Goal: Feedback & Contribution: Contribute content

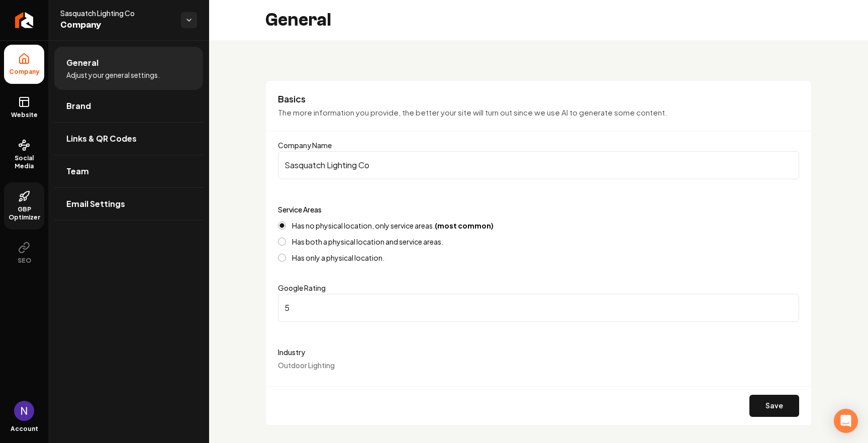
click at [25, 190] on link "GBP Optimizer" at bounding box center [24, 205] width 40 height 47
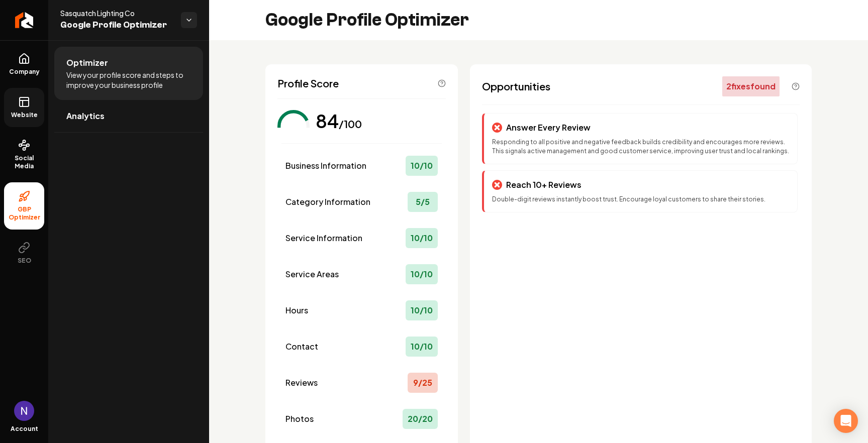
click at [36, 108] on link "Website" at bounding box center [24, 107] width 40 height 39
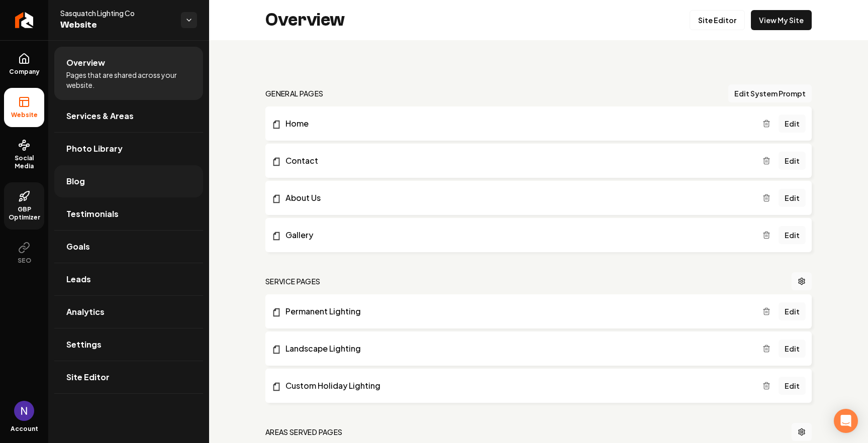
click at [104, 182] on link "Blog" at bounding box center [128, 181] width 149 height 32
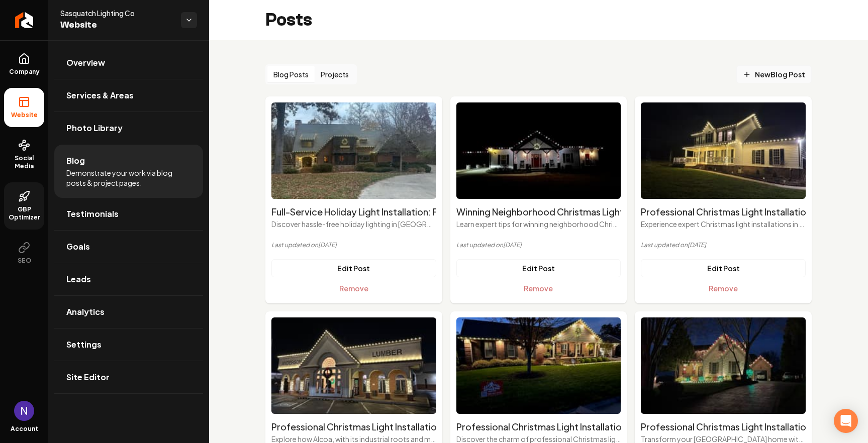
click at [766, 78] on span "New Blog Post" at bounding box center [774, 74] width 62 height 11
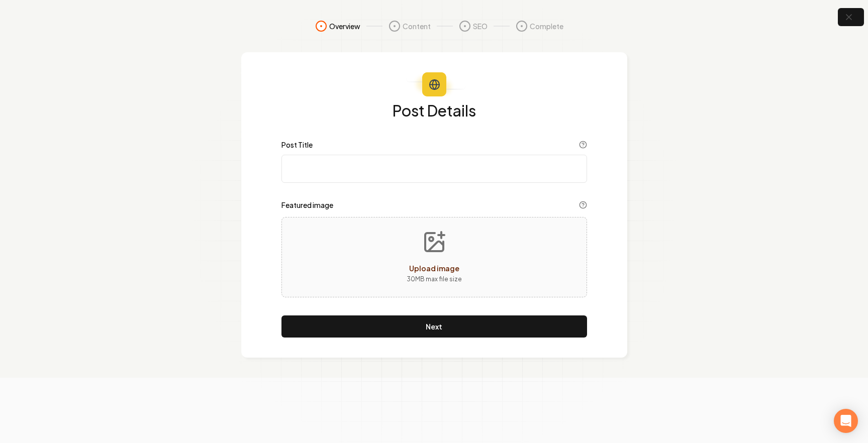
click at [420, 177] on input "Post Title" at bounding box center [434, 169] width 306 height 28
paste input "5 Landscape Lighting Mistakes Maryville Homeowners Make (And How to Avoid Them)"
type input "5 Landscape Lighting Mistakes Maryville Homeowners Make (And How to Avoid Them)"
click at [402, 251] on button "Upload image 30 MB max file size" at bounding box center [434, 257] width 71 height 70
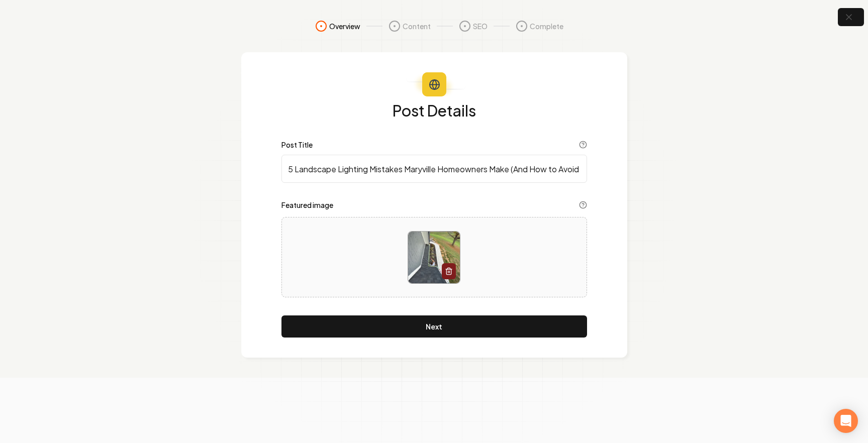
click at [309, 166] on input "5 Landscape Lighting Mistakes Maryville Homeowners Make (And How to Avoid Them)" at bounding box center [434, 169] width 306 height 28
type input "5 Holiday Lighting Mistakes Maryville Homeowners Make (And How to Avoid Them)"
click at [439, 329] on button "Next" at bounding box center [434, 327] width 306 height 22
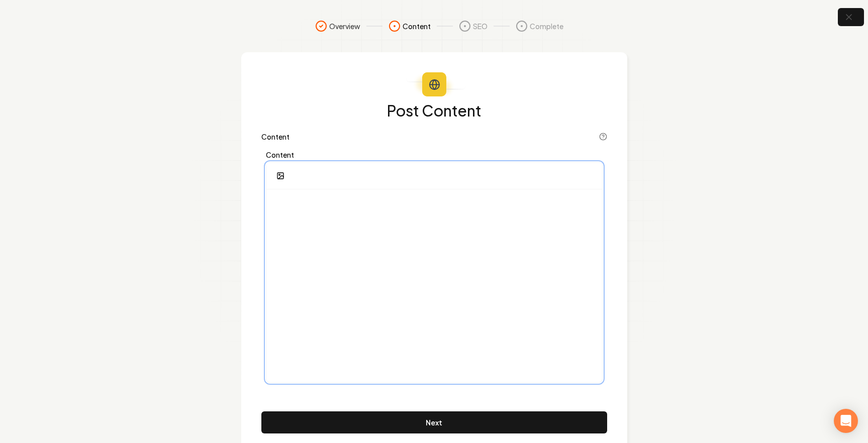
click at [328, 208] on p at bounding box center [434, 204] width 320 height 14
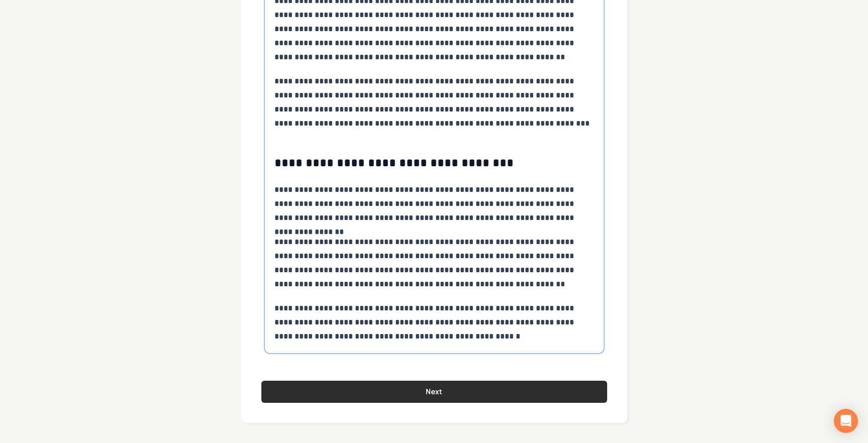
scroll to position [2036, 0]
click at [421, 393] on button "Next" at bounding box center [434, 392] width 346 height 22
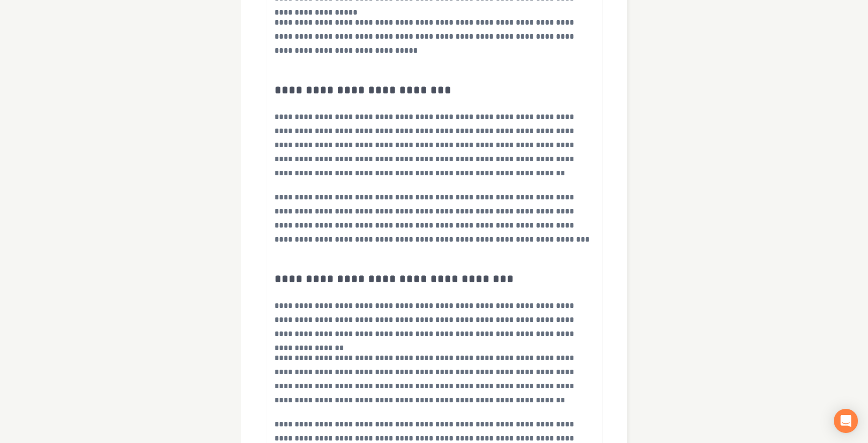
scroll to position [25, 0]
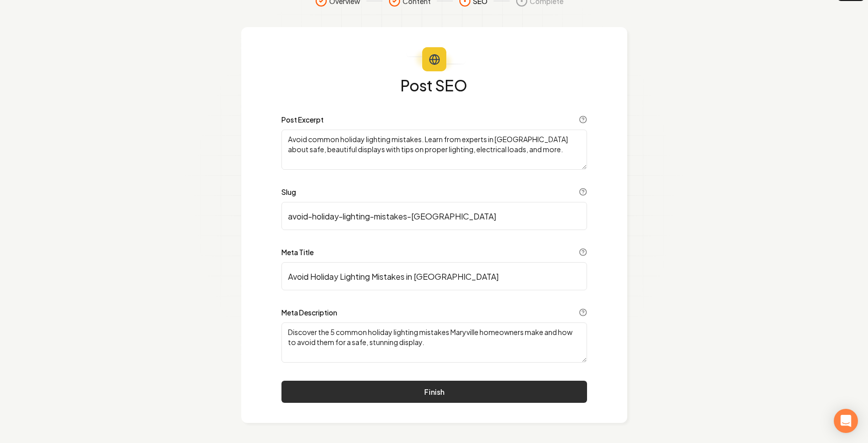
click at [391, 394] on button "Finish" at bounding box center [434, 392] width 306 height 22
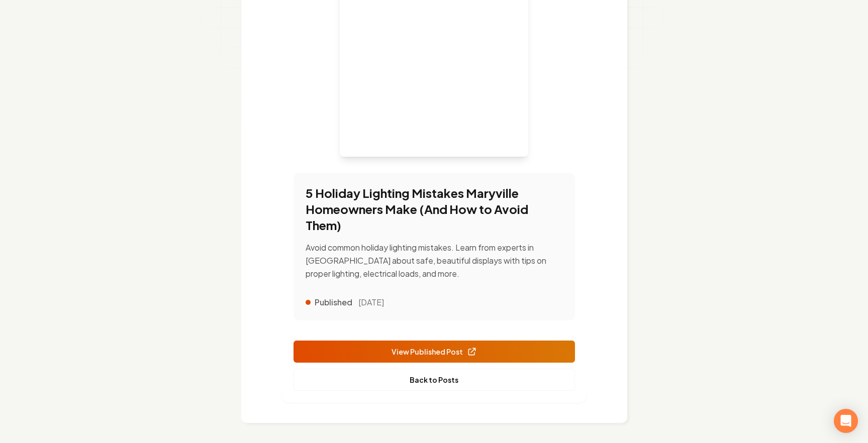
scroll to position [253, 0]
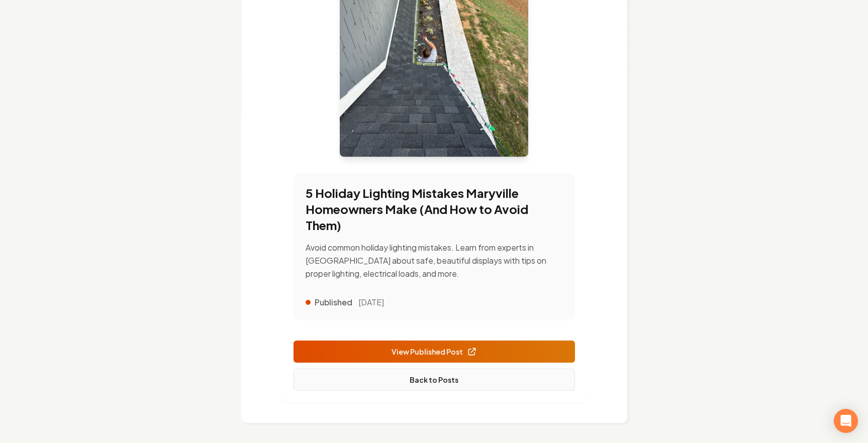
click at [416, 382] on link "Back to Posts" at bounding box center [433, 380] width 281 height 22
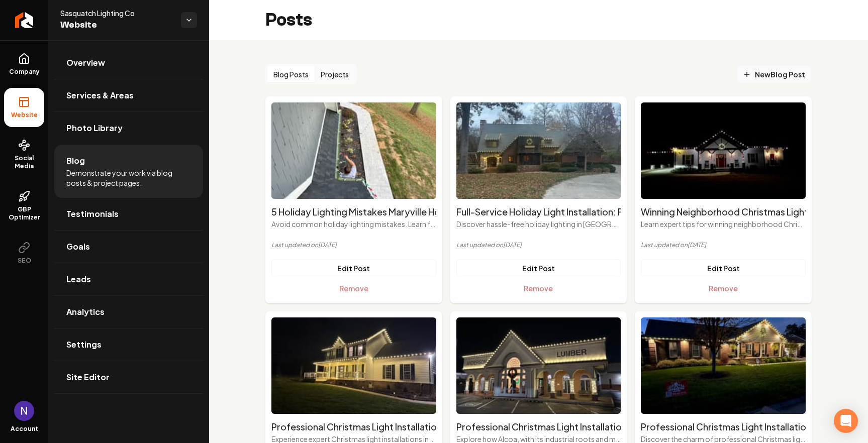
click at [763, 66] on link "New Blog Post" at bounding box center [773, 74] width 75 height 18
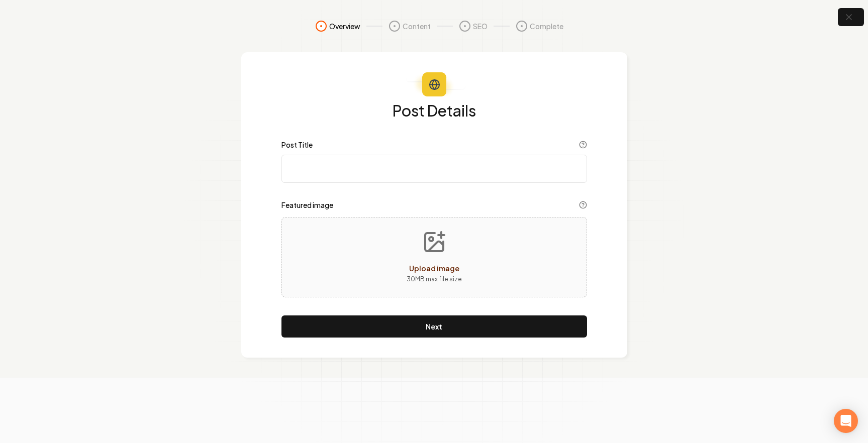
click at [366, 170] on input "Post Title" at bounding box center [434, 169] width 306 height 28
paste input "Why Professional Holiday Light Installation is Worth Every [PERSON_NAME] in [GE…"
type input "Why Professional Holiday Light Installation is Worth Every [PERSON_NAME] in [GE…"
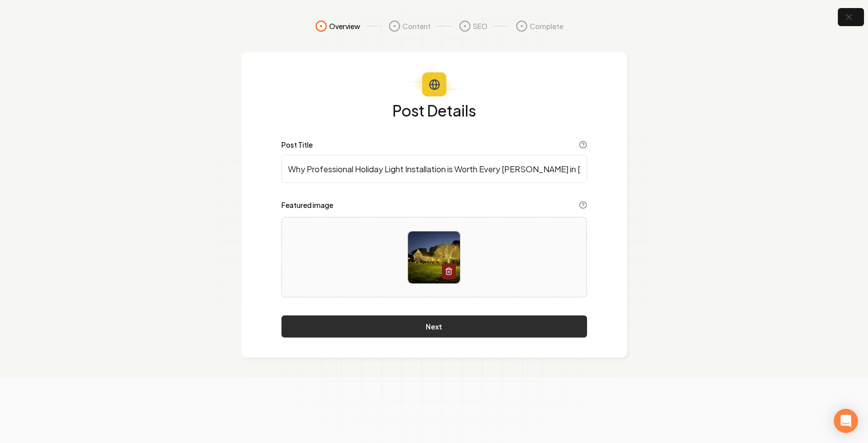
click at [435, 332] on button "Next" at bounding box center [434, 327] width 306 height 22
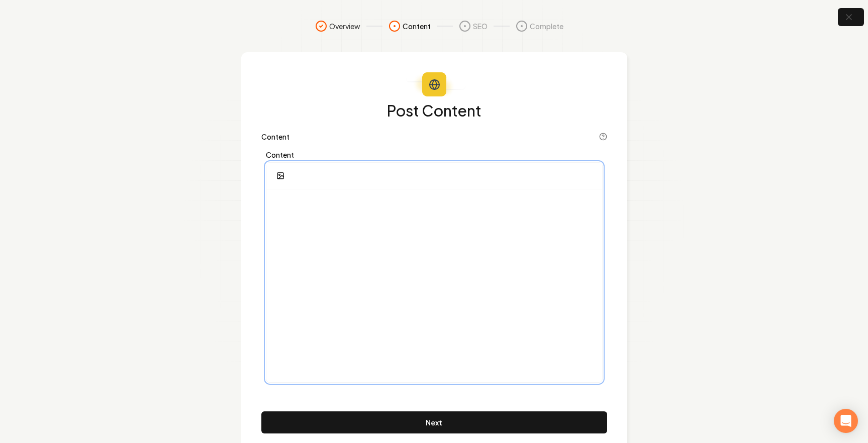
click at [365, 260] on div at bounding box center [434, 285] width 336 height 193
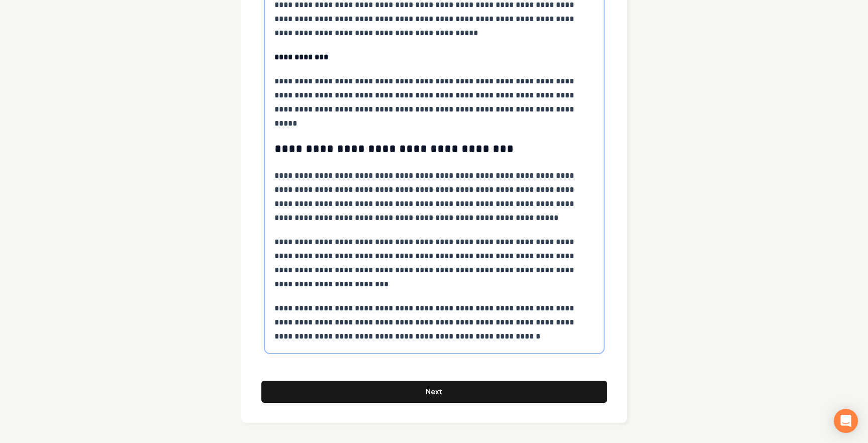
scroll to position [3102, 0]
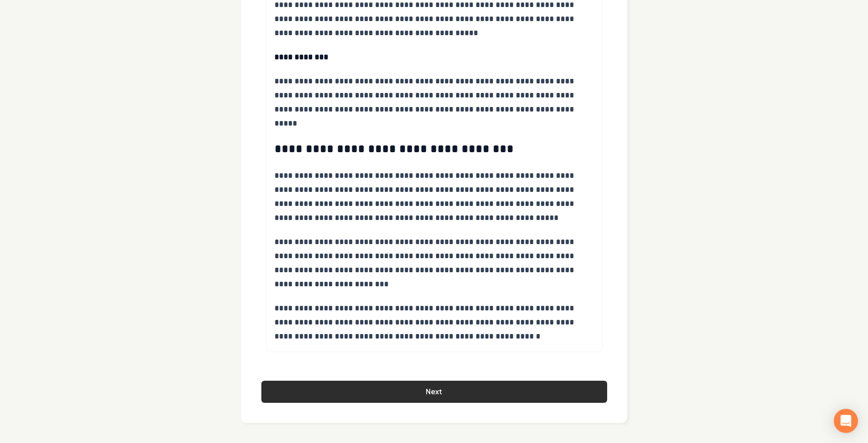
click at [411, 389] on button "Next" at bounding box center [434, 392] width 346 height 22
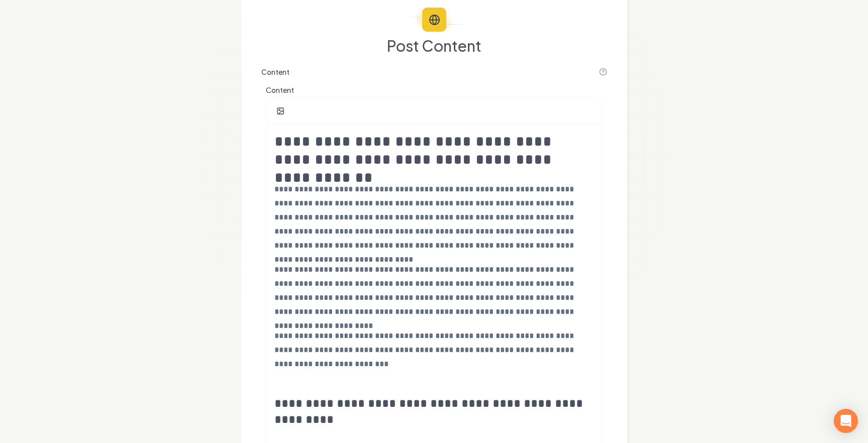
scroll to position [25, 0]
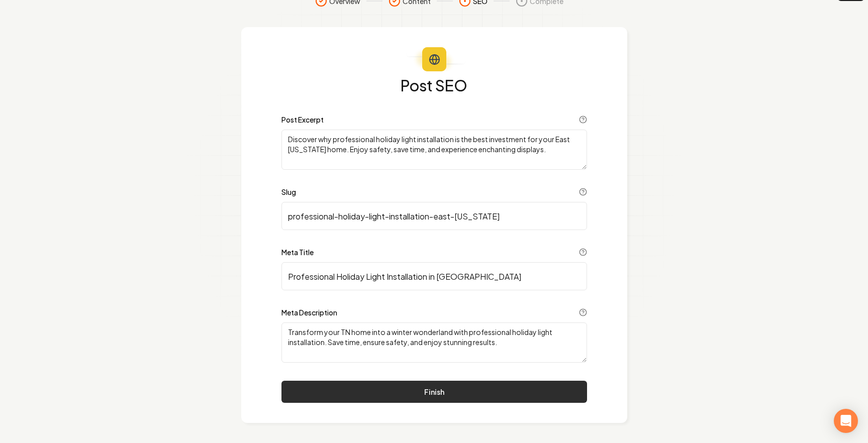
click at [377, 395] on button "Finish" at bounding box center [434, 392] width 306 height 22
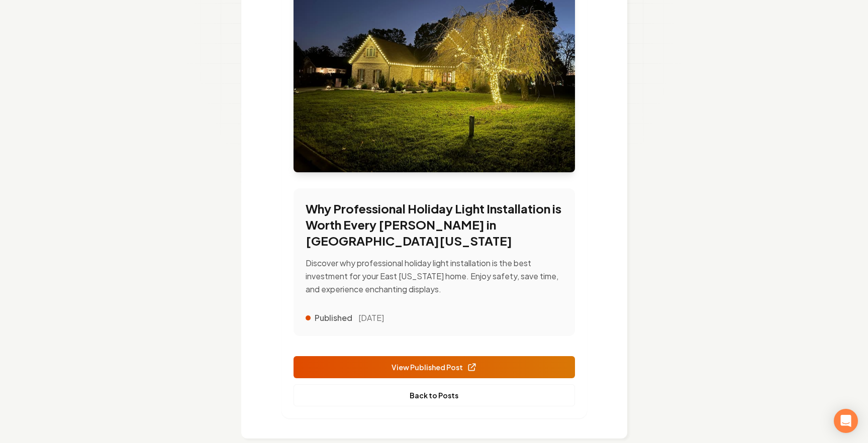
scroll to position [197, 0]
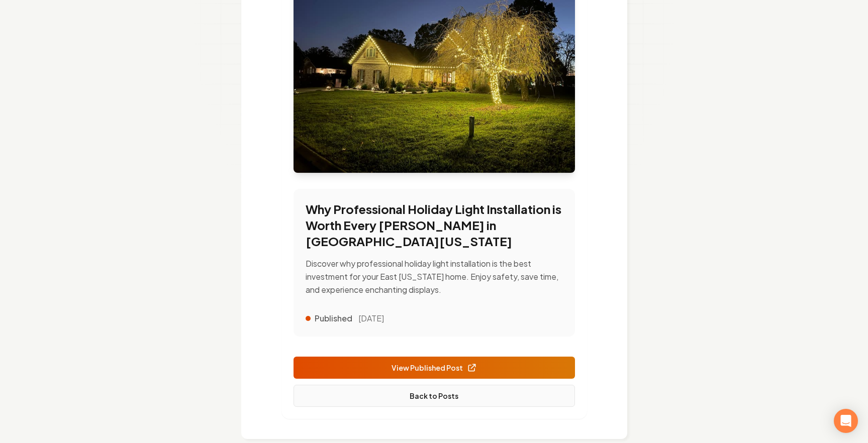
click at [438, 385] on link "Back to Posts" at bounding box center [433, 396] width 281 height 22
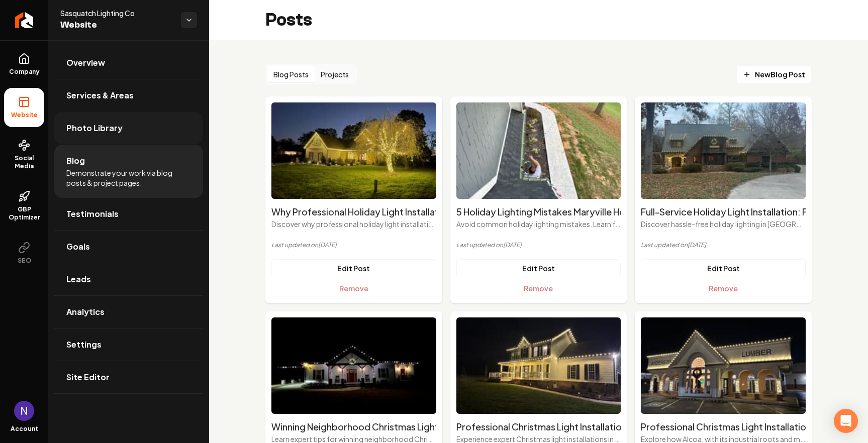
click at [114, 123] on span "Photo Library" at bounding box center [94, 128] width 56 height 12
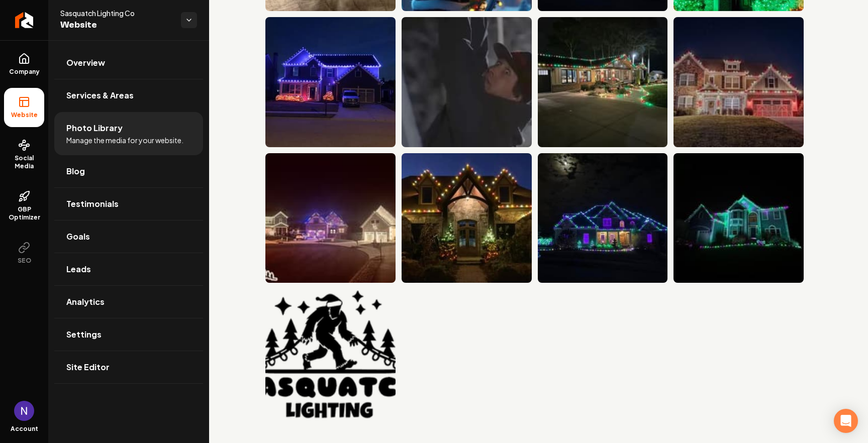
scroll to position [1816, 0]
click at [91, 94] on span "Services & Areas" at bounding box center [99, 95] width 67 height 12
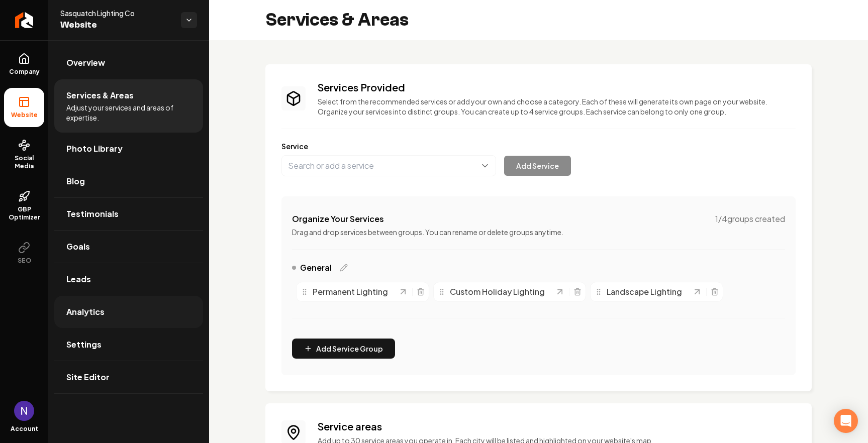
click at [147, 310] on link "Analytics" at bounding box center [128, 312] width 149 height 32
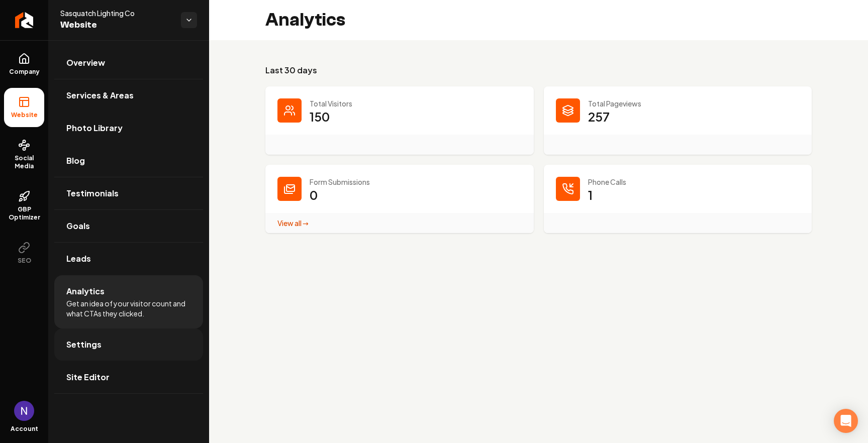
click at [153, 346] on link "Settings" at bounding box center [128, 345] width 149 height 32
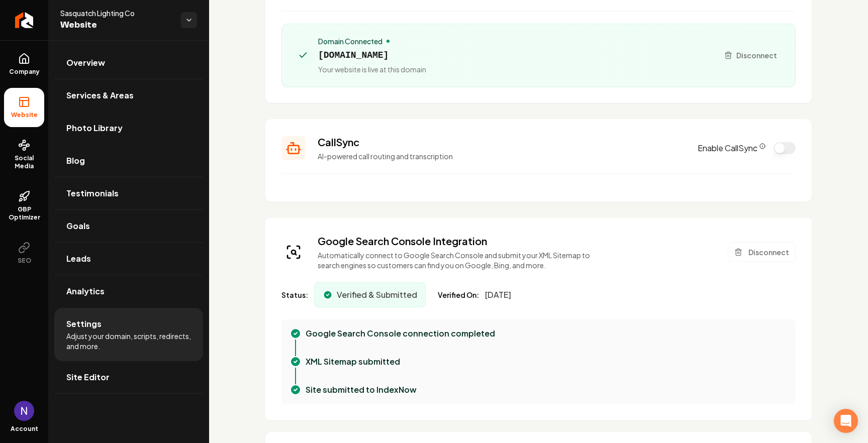
scroll to position [110, 0]
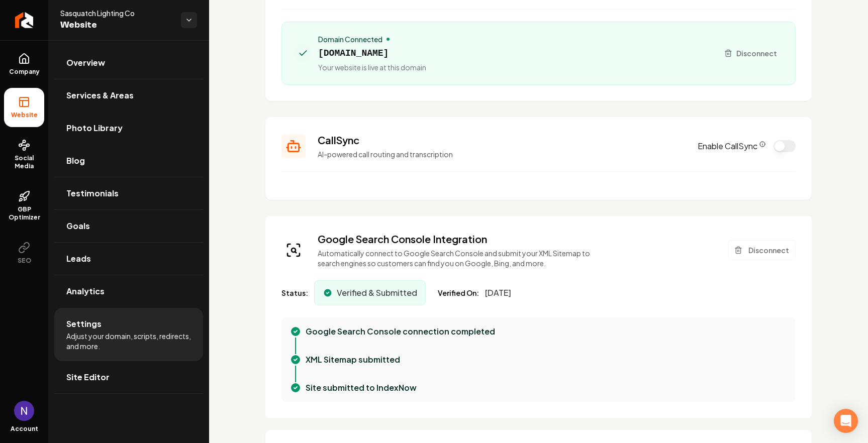
click at [780, 150] on button "Enable CallSync" at bounding box center [784, 146] width 22 height 12
click at [763, 146] on icon "CallSync Info" at bounding box center [762, 144] width 6 height 6
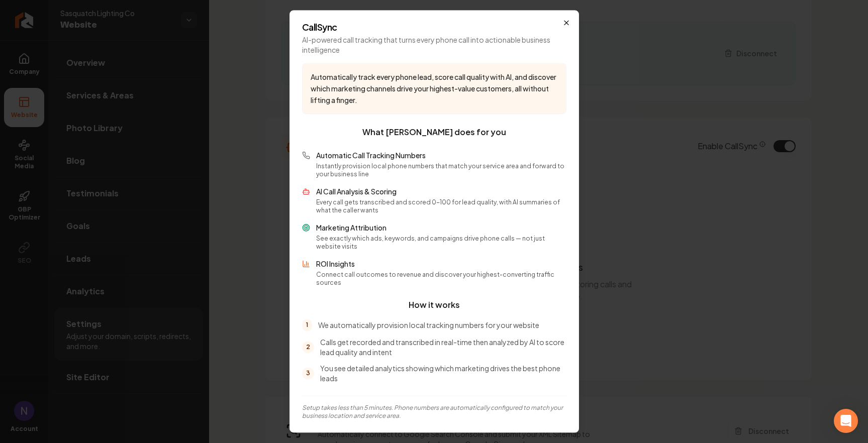
click at [565, 27] on icon "button" at bounding box center [566, 23] width 8 height 8
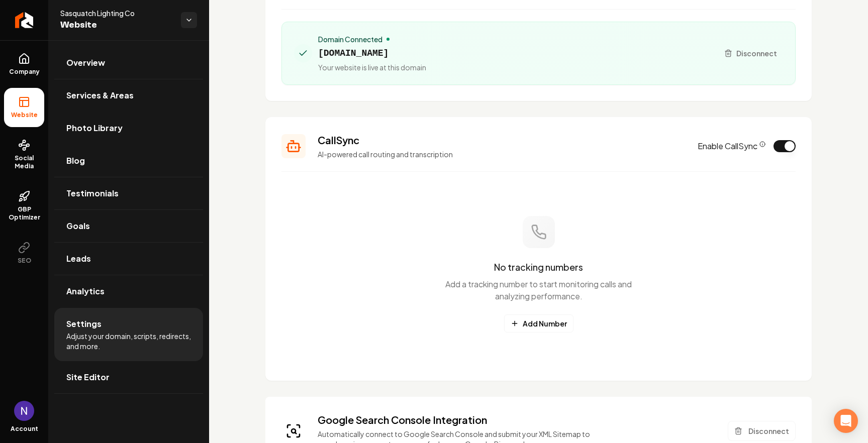
click at [787, 142] on button "Enable CallSync" at bounding box center [784, 146] width 22 height 12
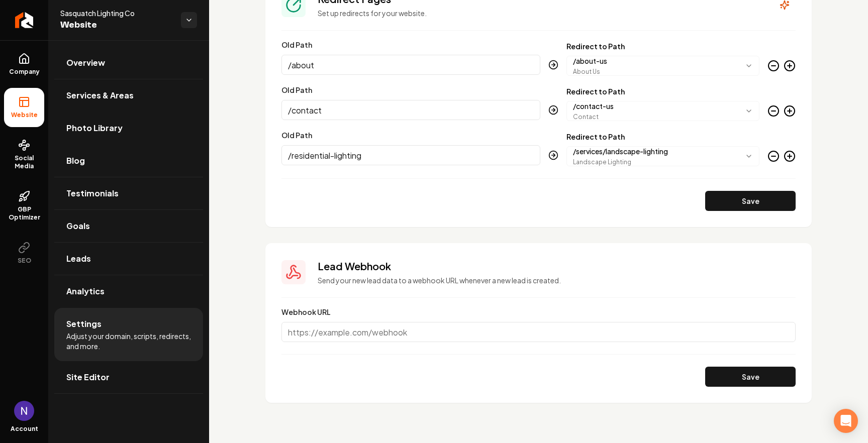
scroll to position [0, 0]
click at [179, 227] on link "Goals" at bounding box center [128, 226] width 149 height 32
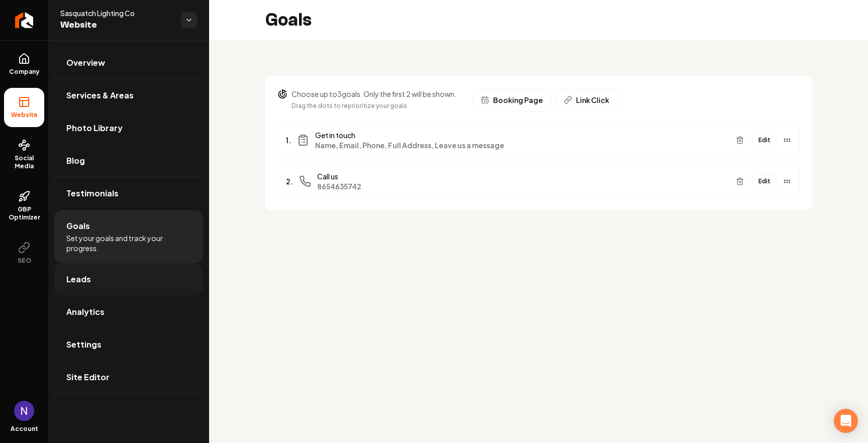
click at [146, 284] on link "Leads" at bounding box center [128, 279] width 149 height 32
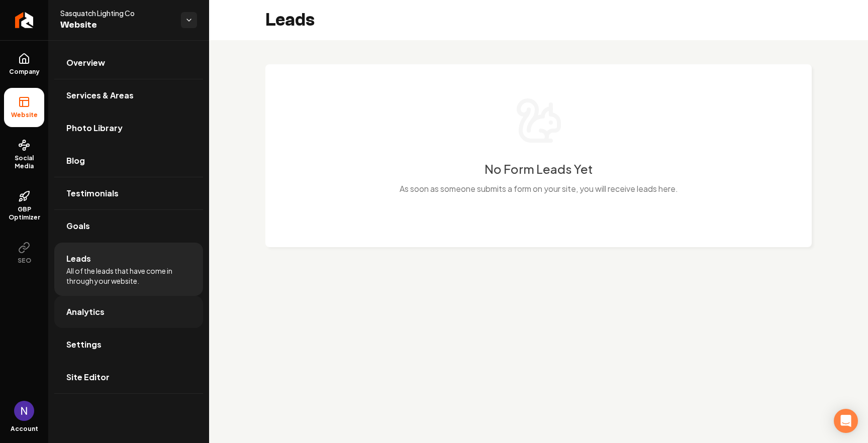
click at [87, 312] on span "Analytics" at bounding box center [85, 312] width 38 height 12
